Goal: Communication & Community: Ask a question

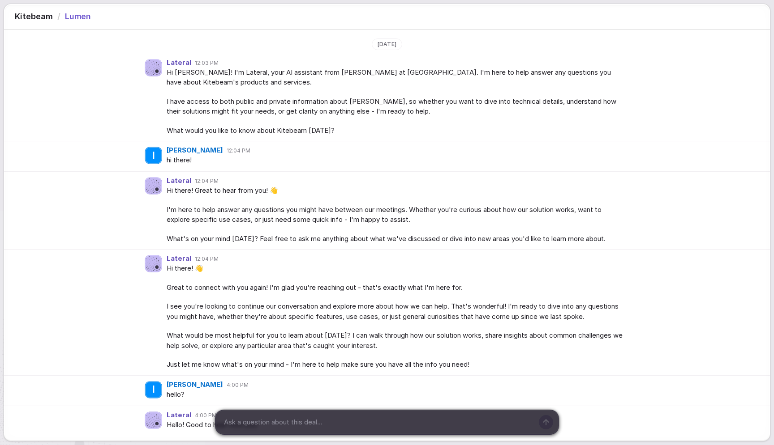
click at [235, 178] on div "Lateral 12:04 PM" at bounding box center [396, 181] width 458 height 8
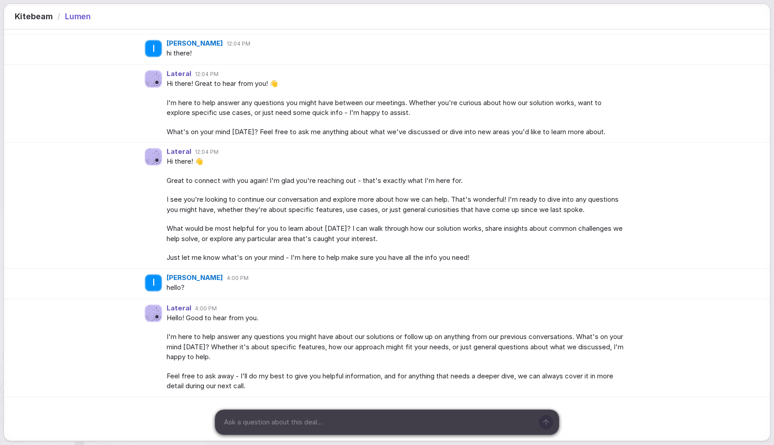
click at [287, 416] on div at bounding box center [376, 423] width 323 height 24
click at [287, 416] on textarea at bounding box center [377, 422] width 313 height 13
type textarea "hi hi hey"
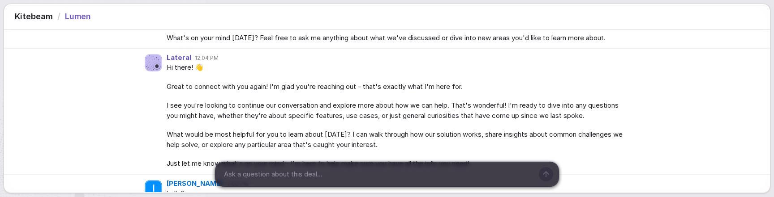
scroll to position [137, 0]
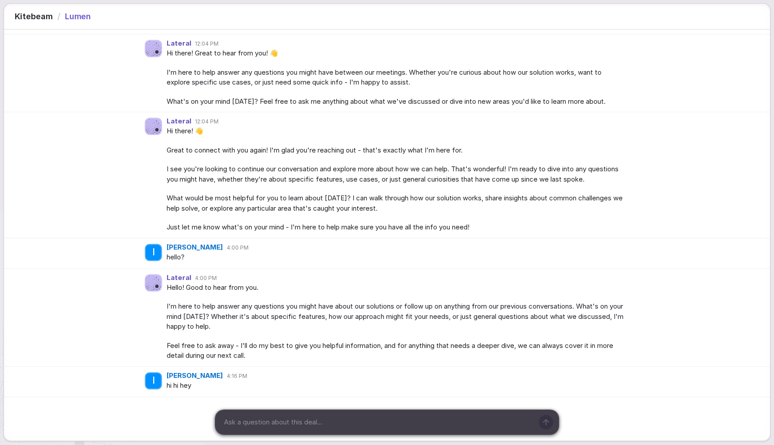
click at [117, 194] on div "Lateral 12:04 PM Hi there! 👋 Great to connect with you again! I'm glad you're r…" at bounding box center [387, 175] width 766 height 126
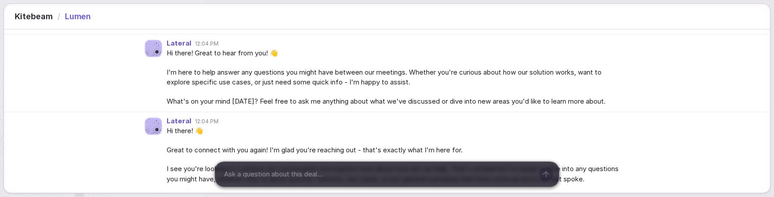
scroll to position [385, 0]
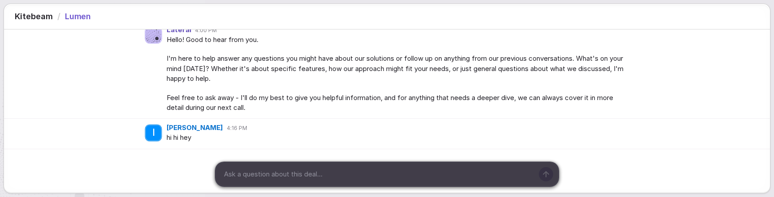
click at [260, 176] on textarea at bounding box center [377, 174] width 313 height 13
type textarea "helloooo?"
click at [274, 176] on textarea "helloooo?" at bounding box center [377, 174] width 313 height 13
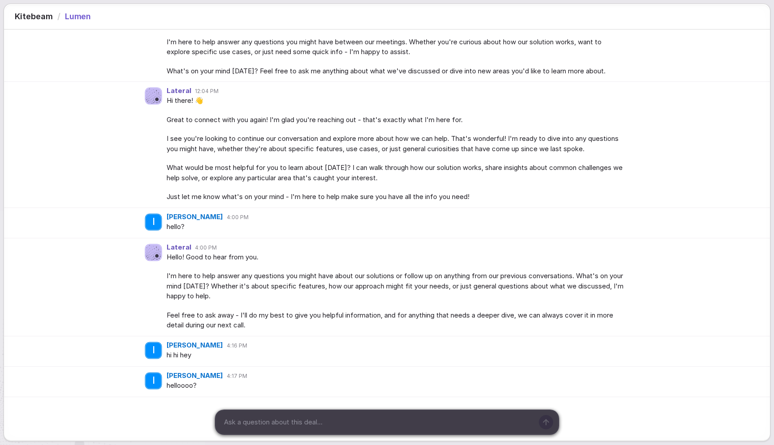
scroll to position [168, 0]
click at [121, 253] on div "Lateral 4:00 PM Hello! Good to hear from you. I'm here to help answer any quest…" at bounding box center [387, 288] width 766 height 98
click at [35, 207] on div "Lateral 12:04 PM Hi there! 👋 Great to connect with you again! I'm glad you're r…" at bounding box center [387, 145] width 766 height 126
